Goal: Transaction & Acquisition: Purchase product/service

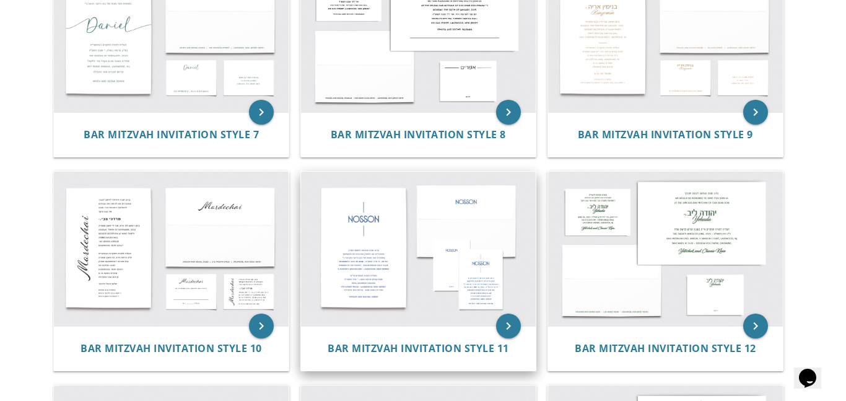
scroll to position [773, 0]
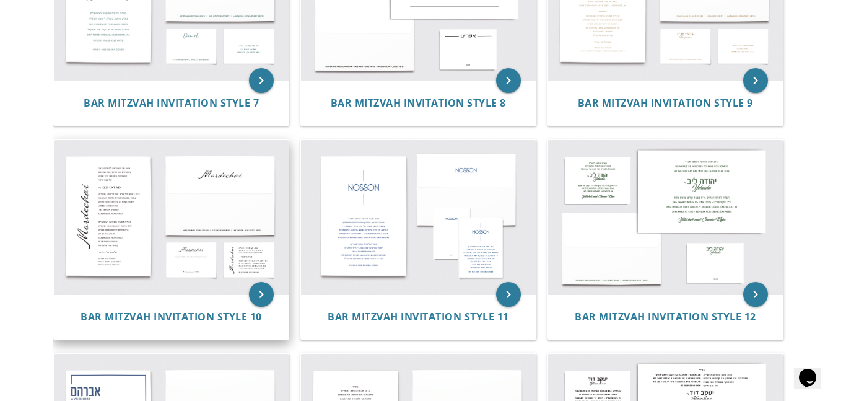
click at [241, 251] on img at bounding box center [171, 217] width 235 height 154
